Goal: Book appointment/travel/reservation

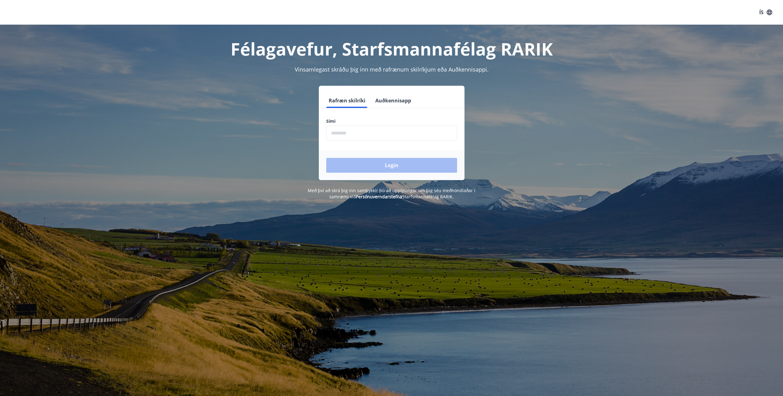
click at [387, 89] on div "Rafræn skilríki Auðkennisapp Sími ​ Login" at bounding box center [392, 133] width 146 height 94
click at [384, 96] on button "Auðkennisapp" at bounding box center [393, 100] width 41 height 15
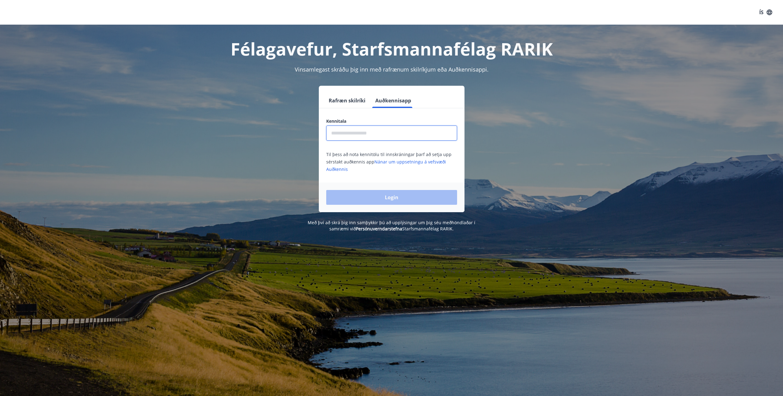
click at [363, 133] on input "text" at bounding box center [391, 133] width 131 height 15
type input "**********"
click at [326, 190] on button "Login" at bounding box center [391, 197] width 131 height 15
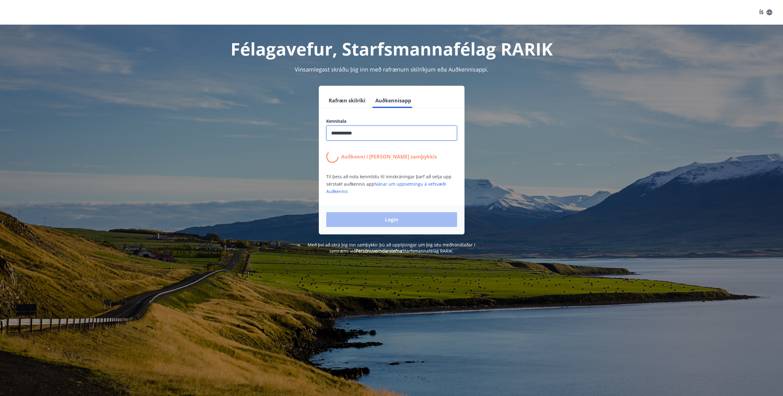
click at [438, 116] on form "**********" at bounding box center [392, 163] width 146 height 141
click at [391, 219] on div "Login" at bounding box center [392, 220] width 146 height 30
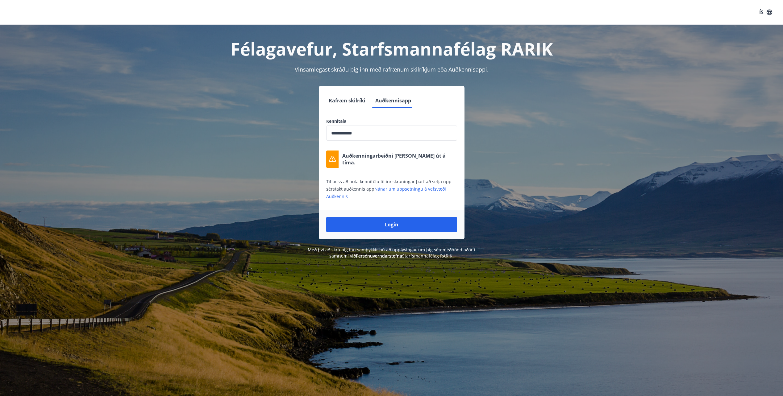
click at [394, 227] on button "Login" at bounding box center [391, 224] width 131 height 15
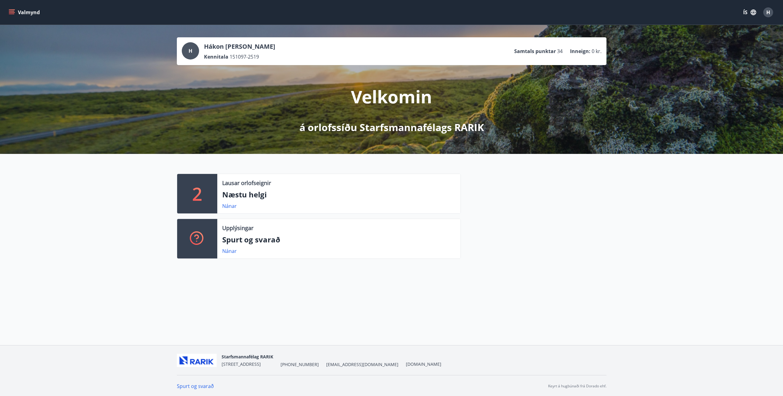
scroll to position [1, 0]
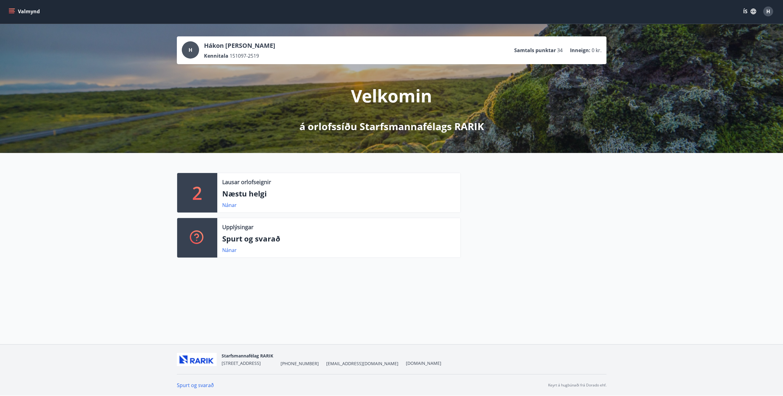
click at [28, 12] on button "Valmynd" at bounding box center [24, 11] width 35 height 11
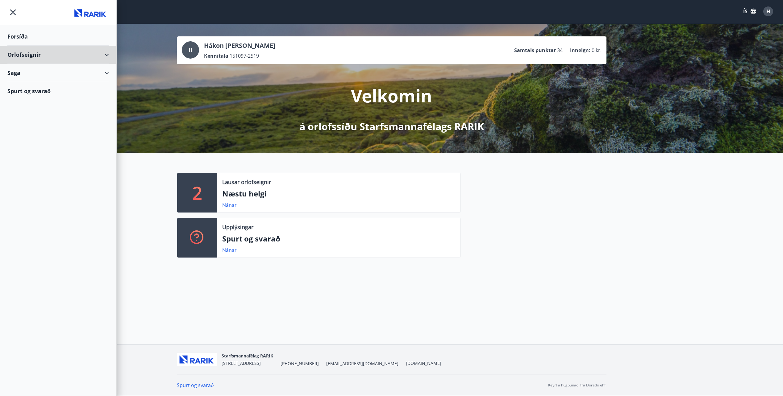
click at [105, 52] on div "Orlofseignir" at bounding box center [58, 55] width 102 height 18
click at [31, 69] on div "Framboð" at bounding box center [58, 70] width 92 height 13
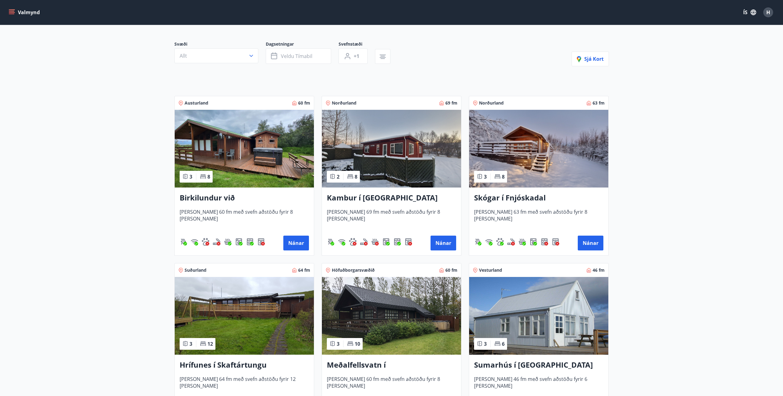
scroll to position [62, 0]
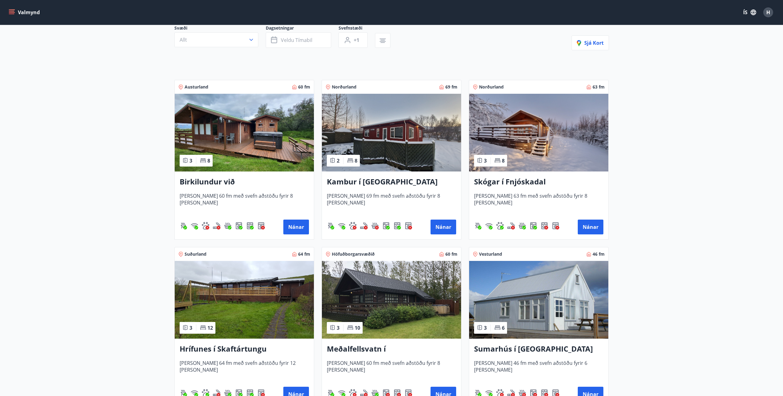
click at [214, 181] on h3 "Birkilundur við Egilsstaði" at bounding box center [244, 182] width 129 height 11
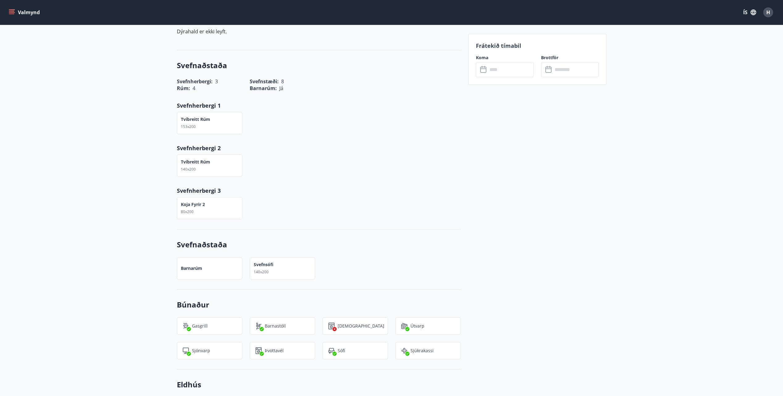
scroll to position [154, 0]
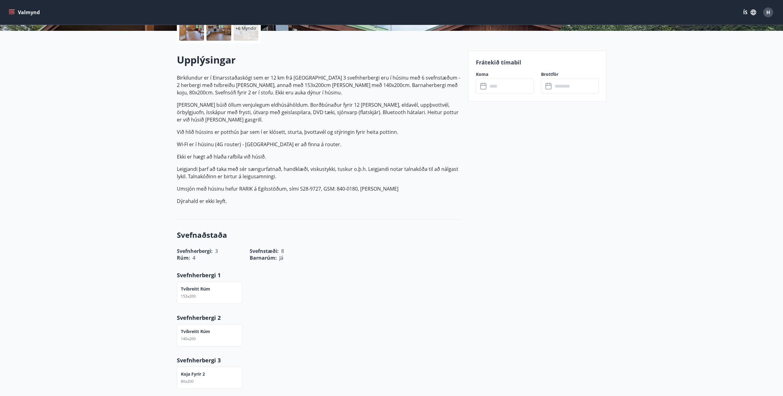
click at [495, 65] on p "Frátekið tímabil" at bounding box center [537, 62] width 123 height 8
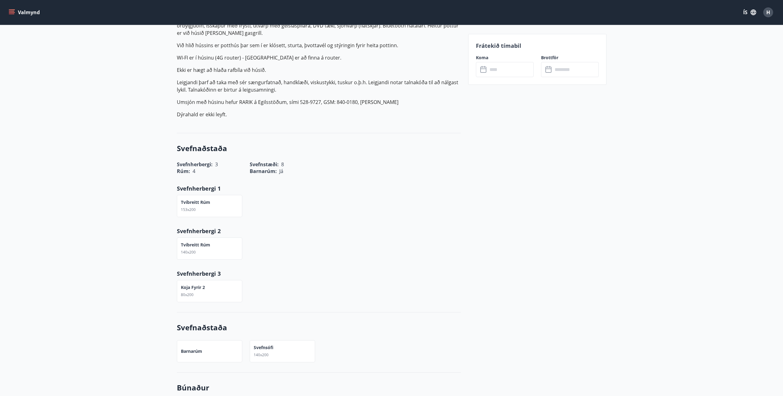
scroll to position [0, 0]
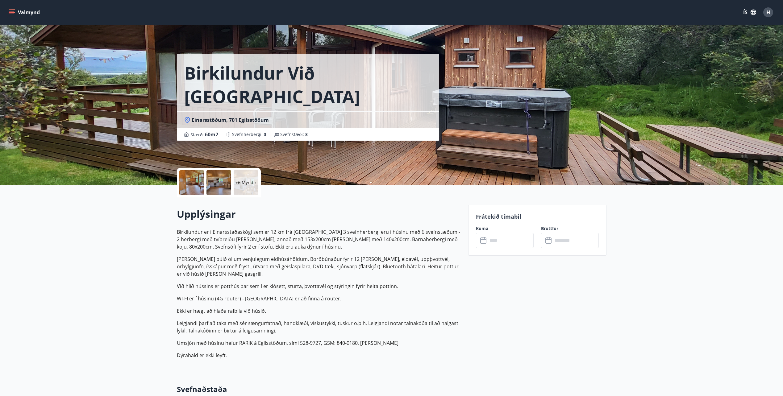
click at [19, 18] on div "Valmynd ÍS H" at bounding box center [391, 12] width 768 height 15
click at [6, 7] on div "Valmynd ÍS H" at bounding box center [391, 12] width 783 height 25
click at [10, 11] on icon "menu" at bounding box center [12, 11] width 6 height 1
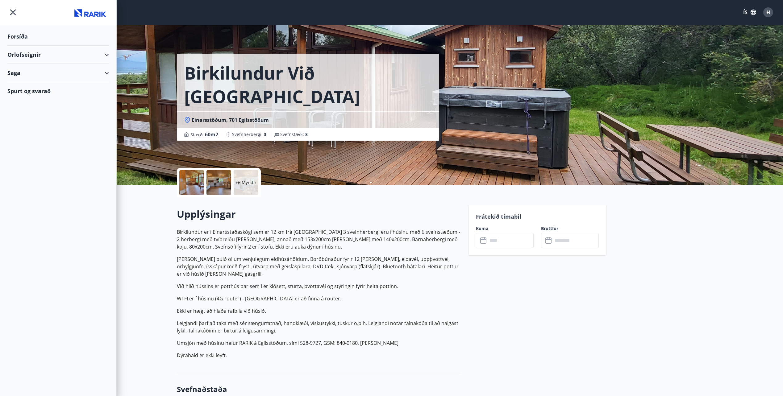
click at [108, 53] on div "Orlofseignir" at bounding box center [58, 55] width 102 height 18
click at [41, 83] on div "Bókunardagatal" at bounding box center [58, 83] width 92 height 13
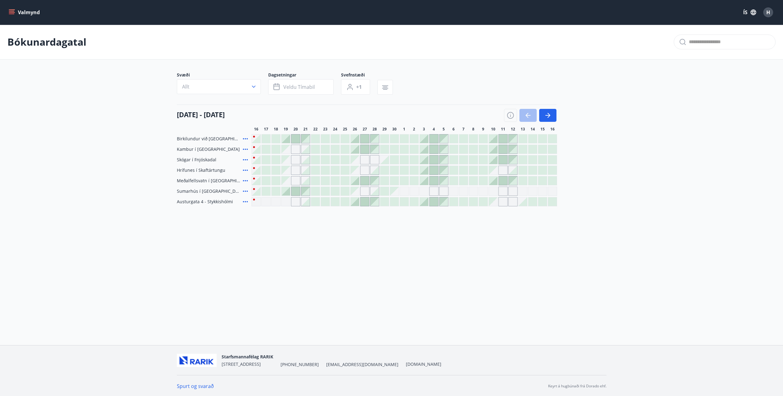
click at [551, 150] on div at bounding box center [552, 149] width 9 height 9
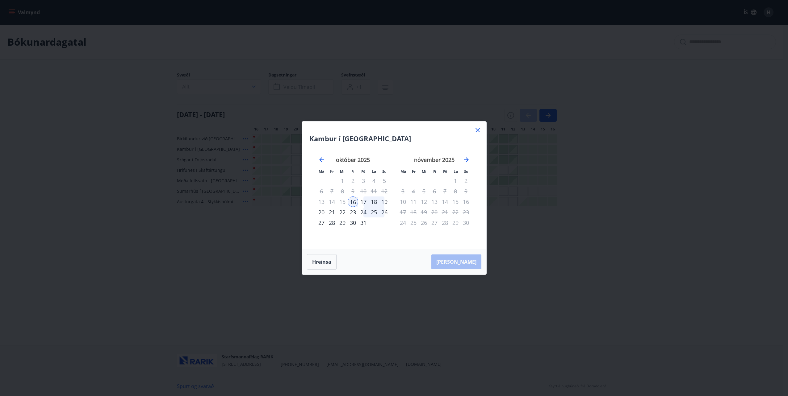
click at [476, 132] on icon at bounding box center [477, 130] width 7 height 7
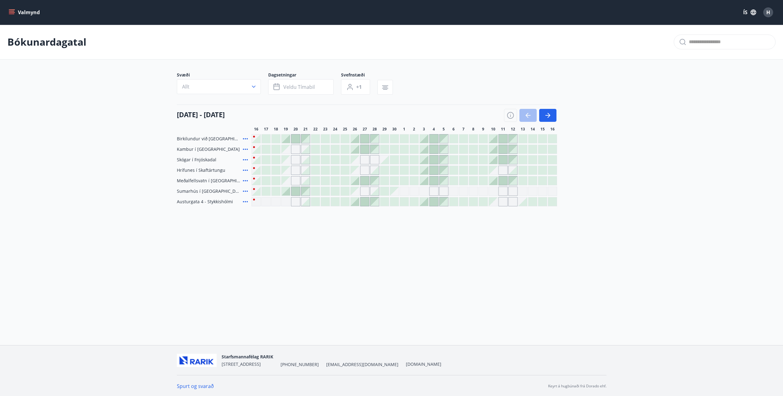
click at [549, 114] on icon "button" at bounding box center [547, 115] width 7 height 7
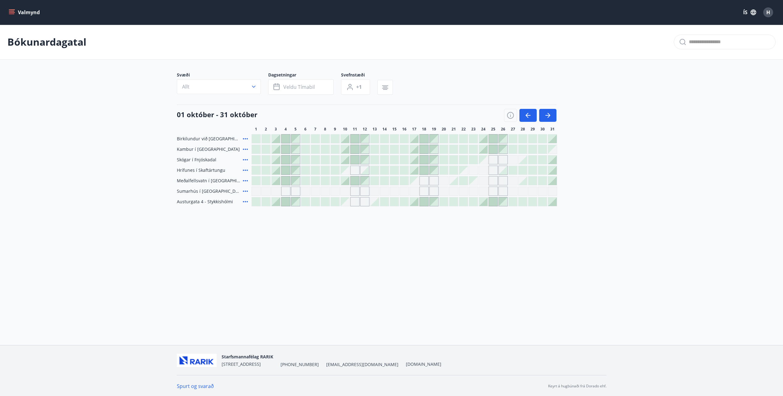
click at [302, 91] on button "Veldu tímabil" at bounding box center [300, 86] width 65 height 15
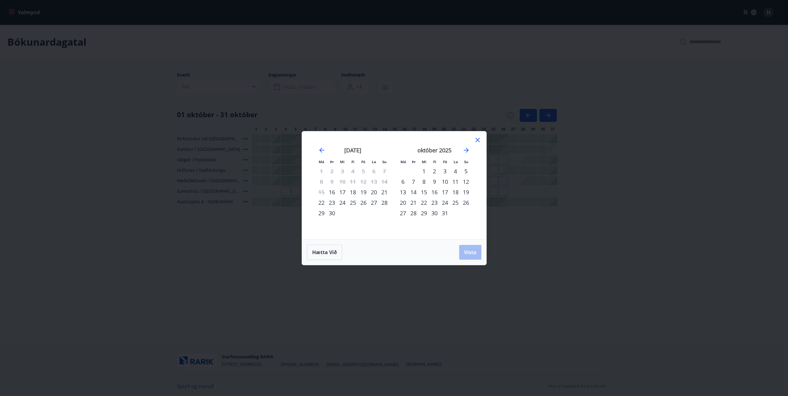
click at [424, 194] on div "15" at bounding box center [424, 192] width 10 height 10
click at [466, 193] on div "19" at bounding box center [466, 192] width 10 height 10
click at [464, 252] on span "Vista" at bounding box center [470, 252] width 12 height 7
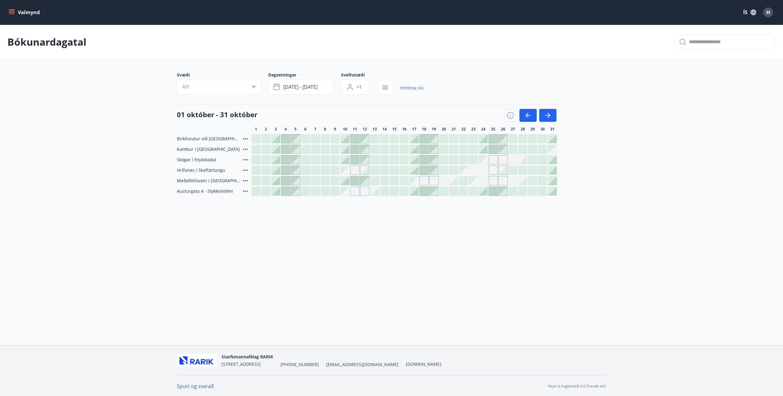
click at [406, 224] on div "Valmynd ÍS H Bókunardagatal Svæði Allt Dagsetningar okt 15 - okt 19 Svefnstæði …" at bounding box center [391, 172] width 783 height 345
